Goal: Task Accomplishment & Management: Use online tool/utility

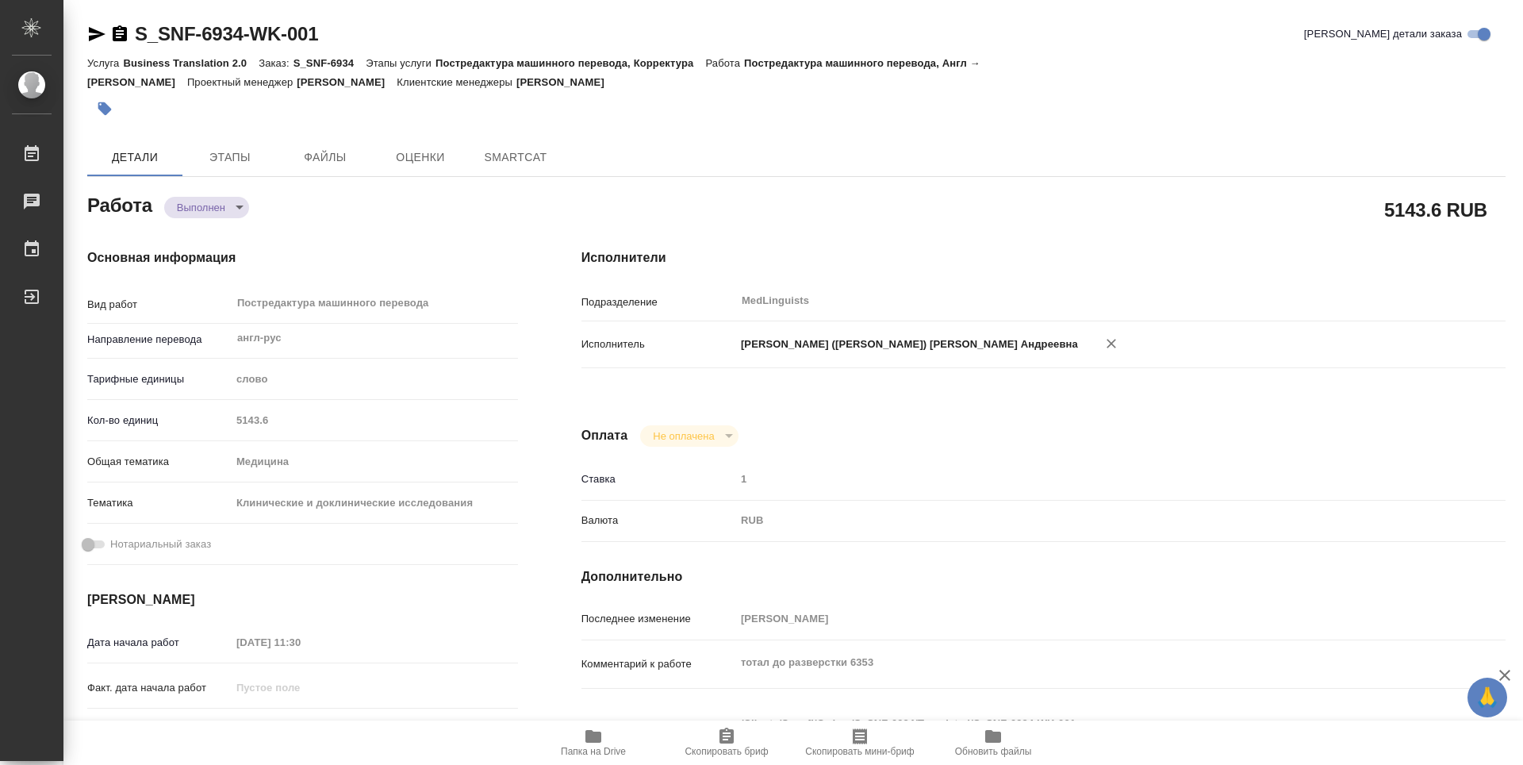
type textarea "x"
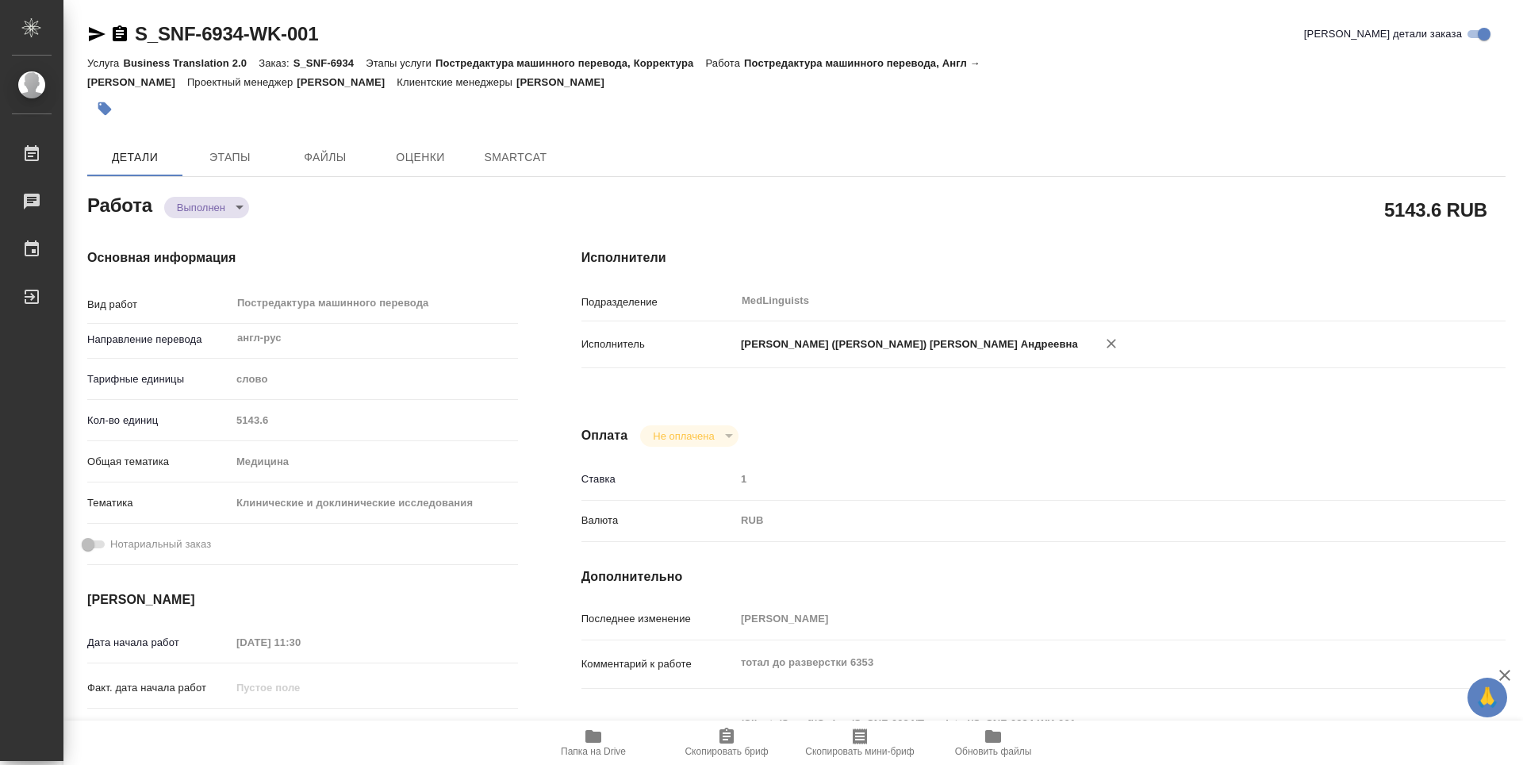
type textarea "x"
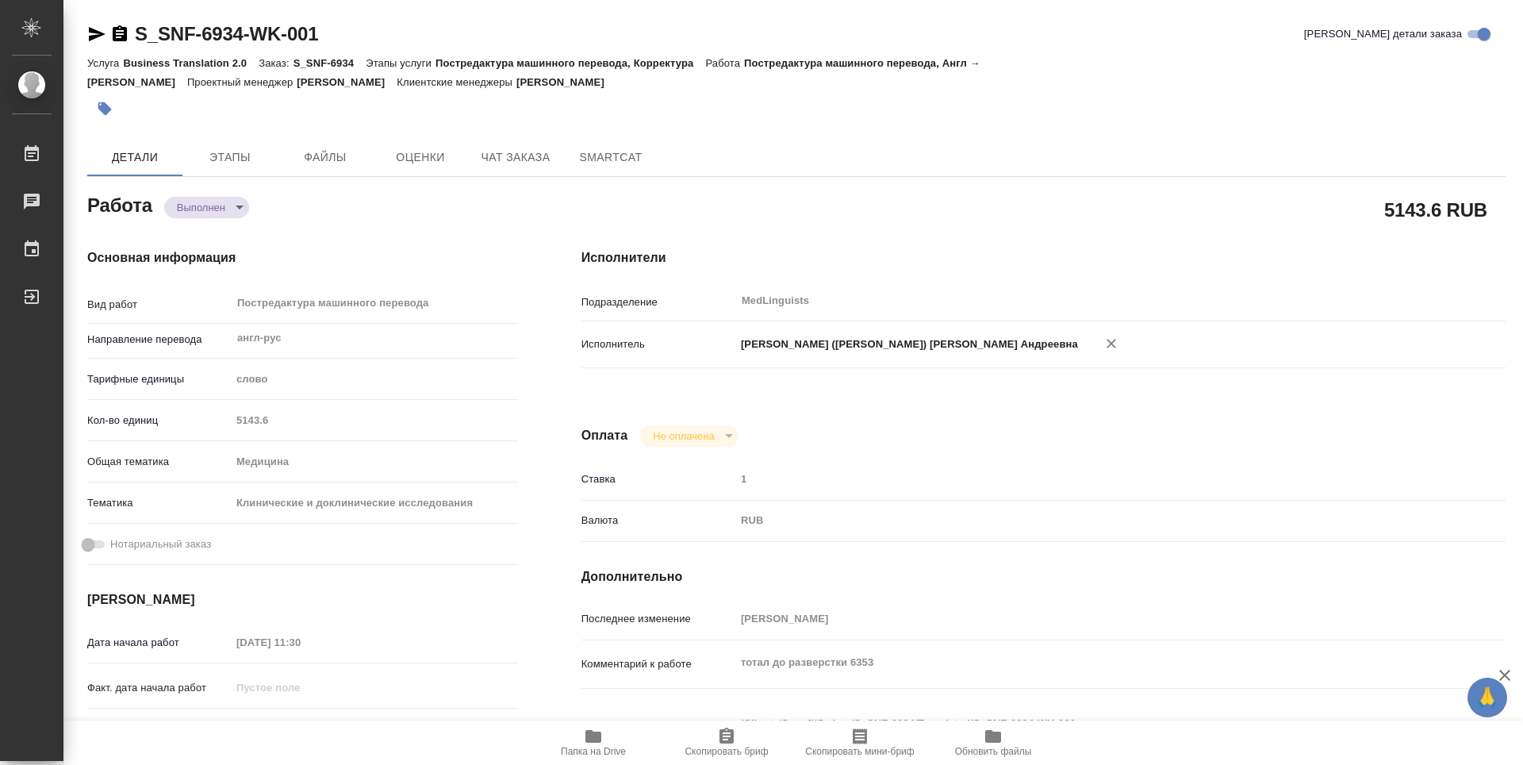
type textarea "x"
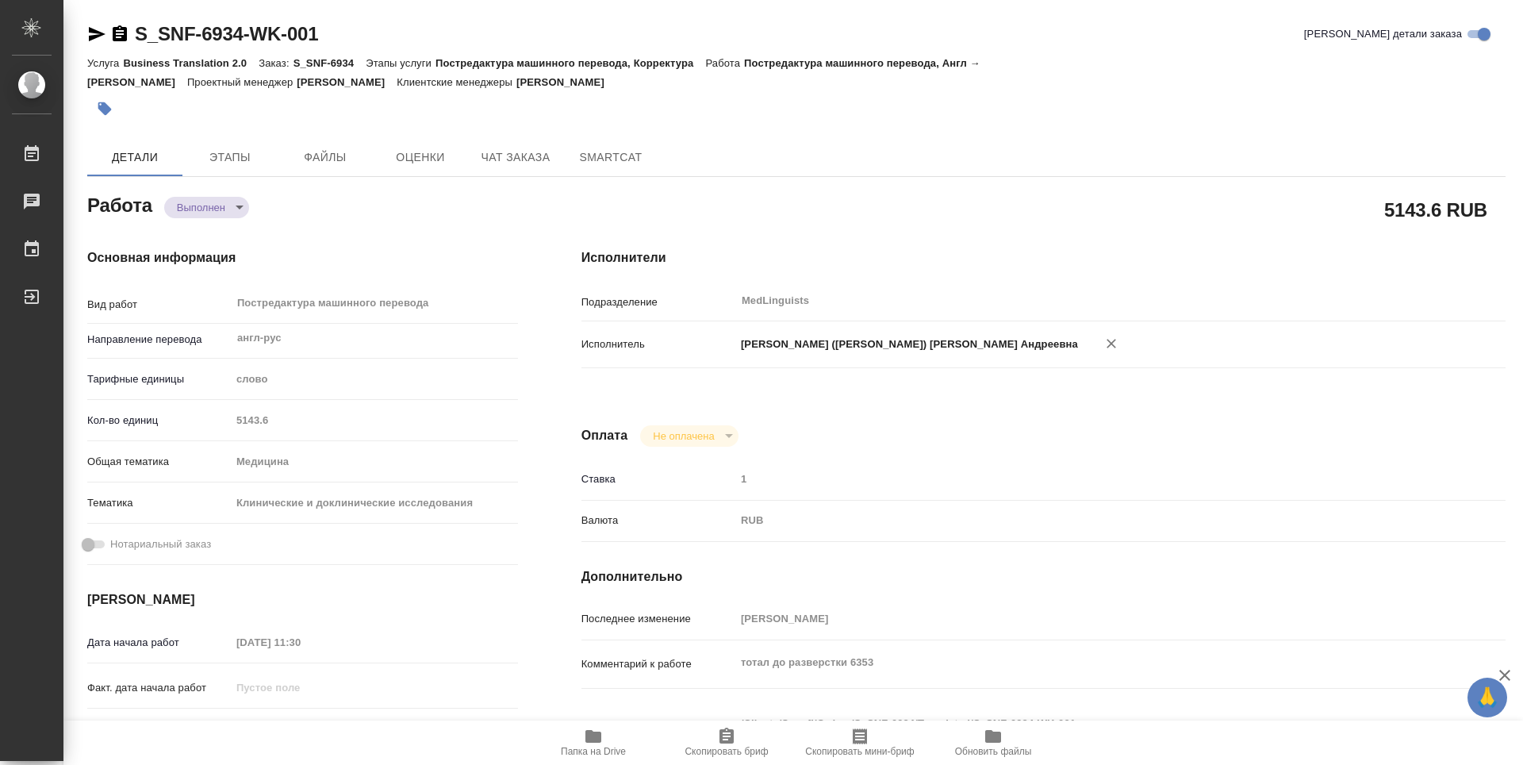
type textarea "x"
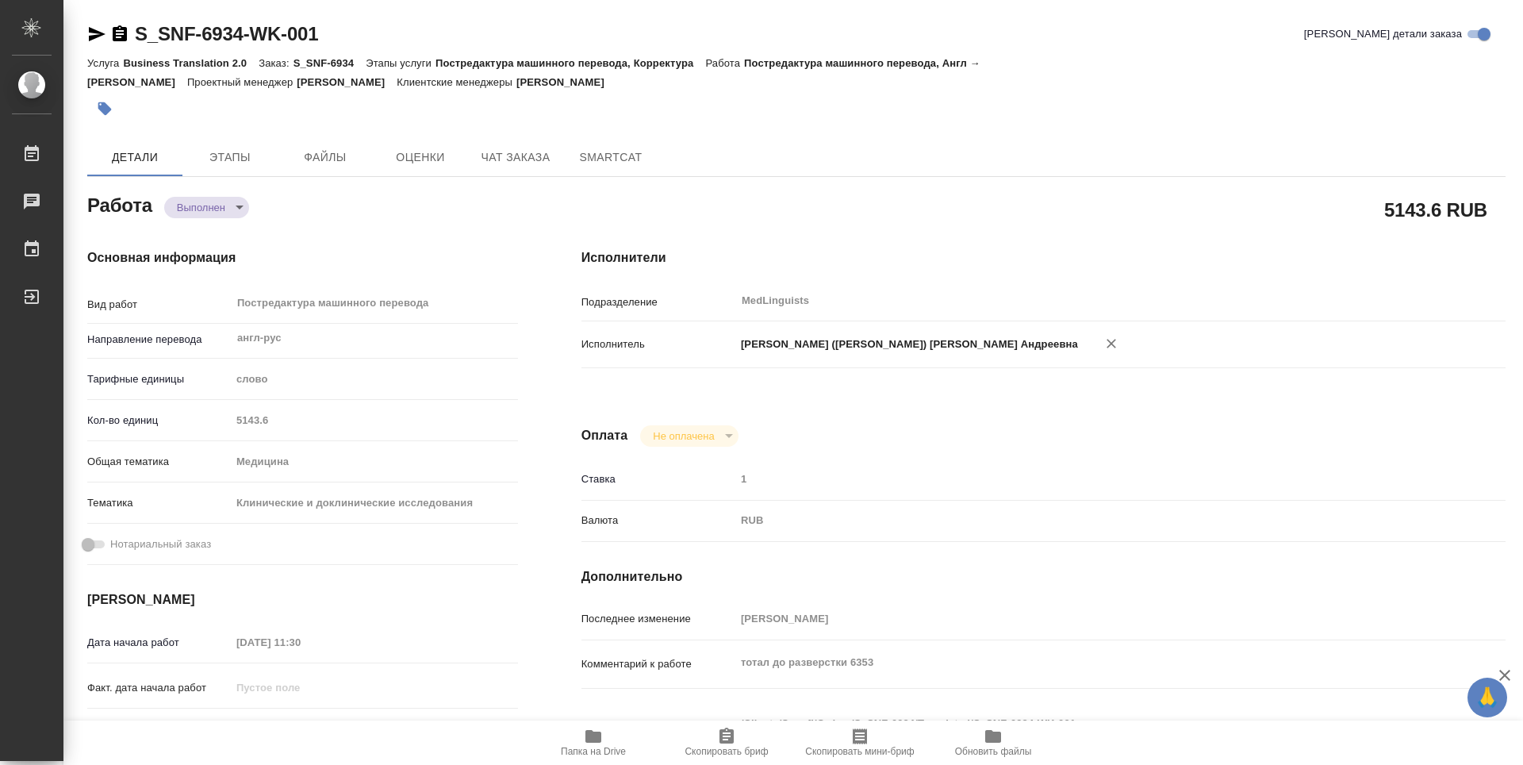
click at [117, 32] on icon "button" at bounding box center [120, 33] width 14 height 16
